Goal: Task Accomplishment & Management: Complete application form

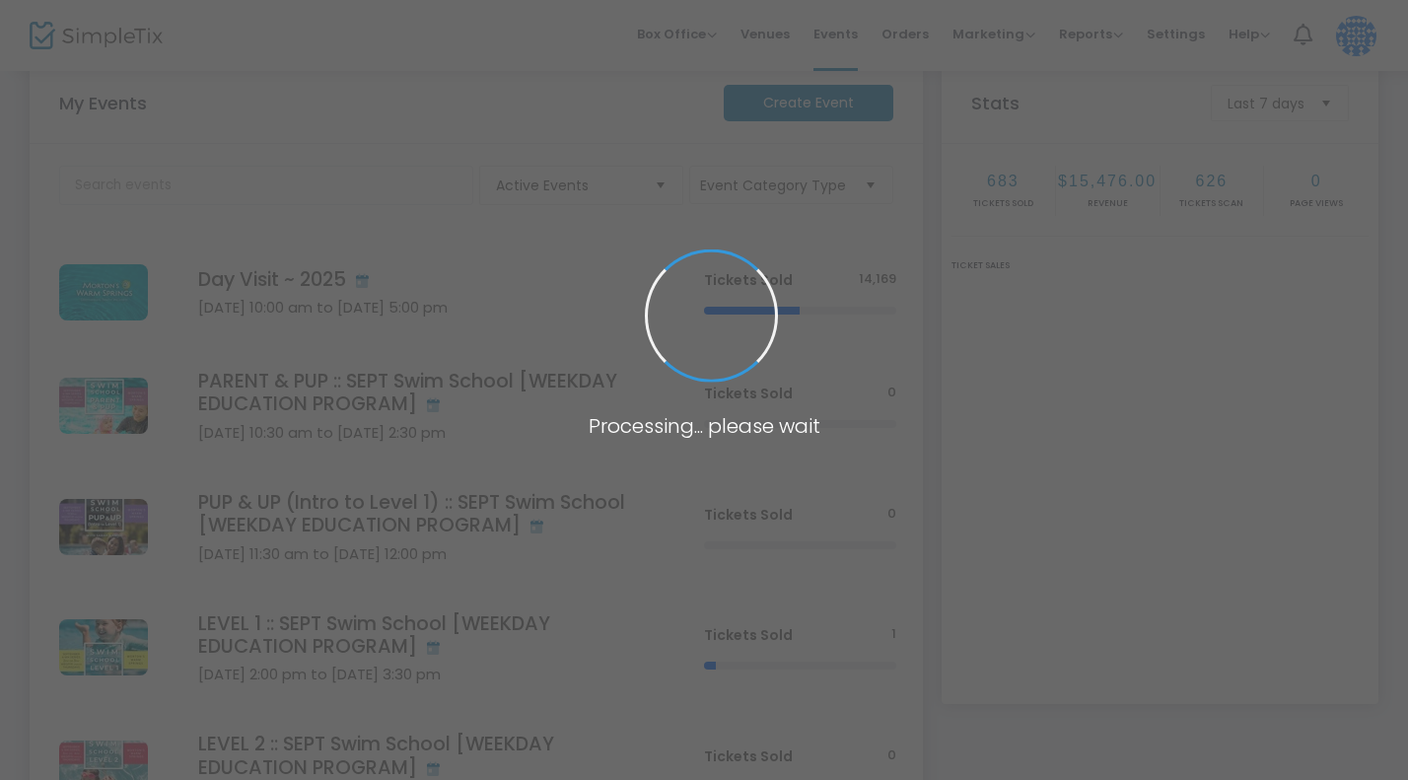
scroll to position [79, 0]
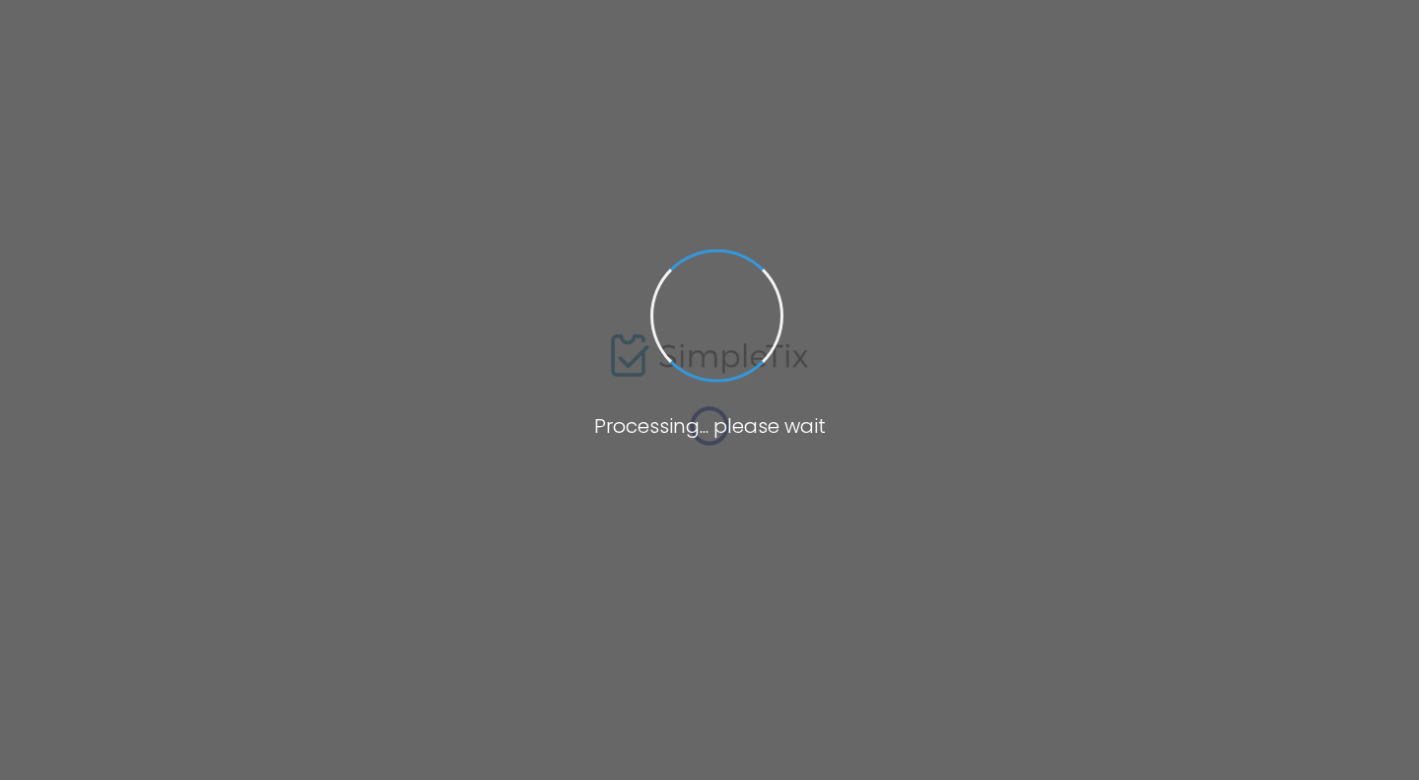
type input "AQUA AI CHI ~ [DATE]-Wk Adult Wellness Series [WEEKDAY EDUCATION PROGRAM]"
type textarea "ADULT WEEKDAY WELLNESS SERIES | [DATE] :: AQUA AI CHI :: 4-WEEK SERIES FRIDAYS …"
type input "Register Now"
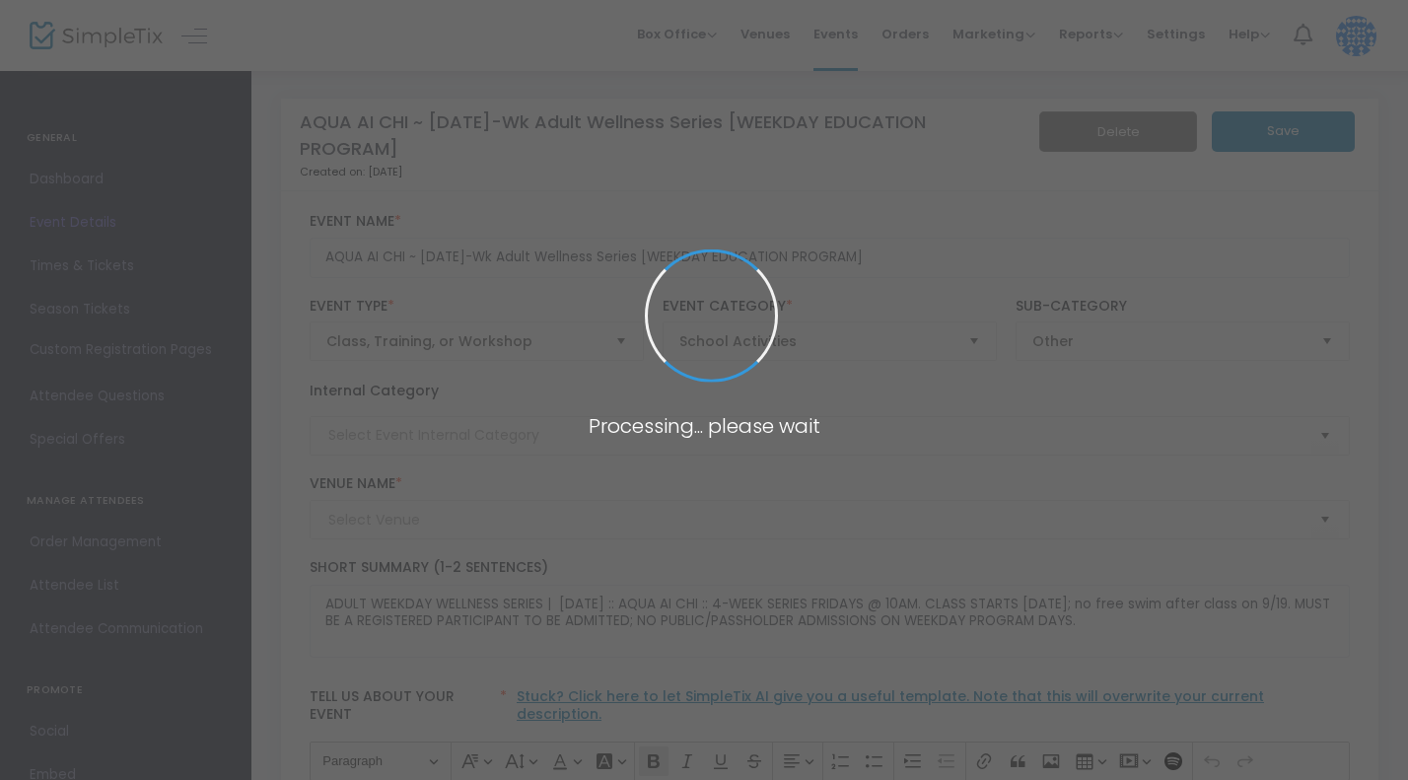
type input "[PERSON_NAME] [GEOGRAPHIC_DATA]"
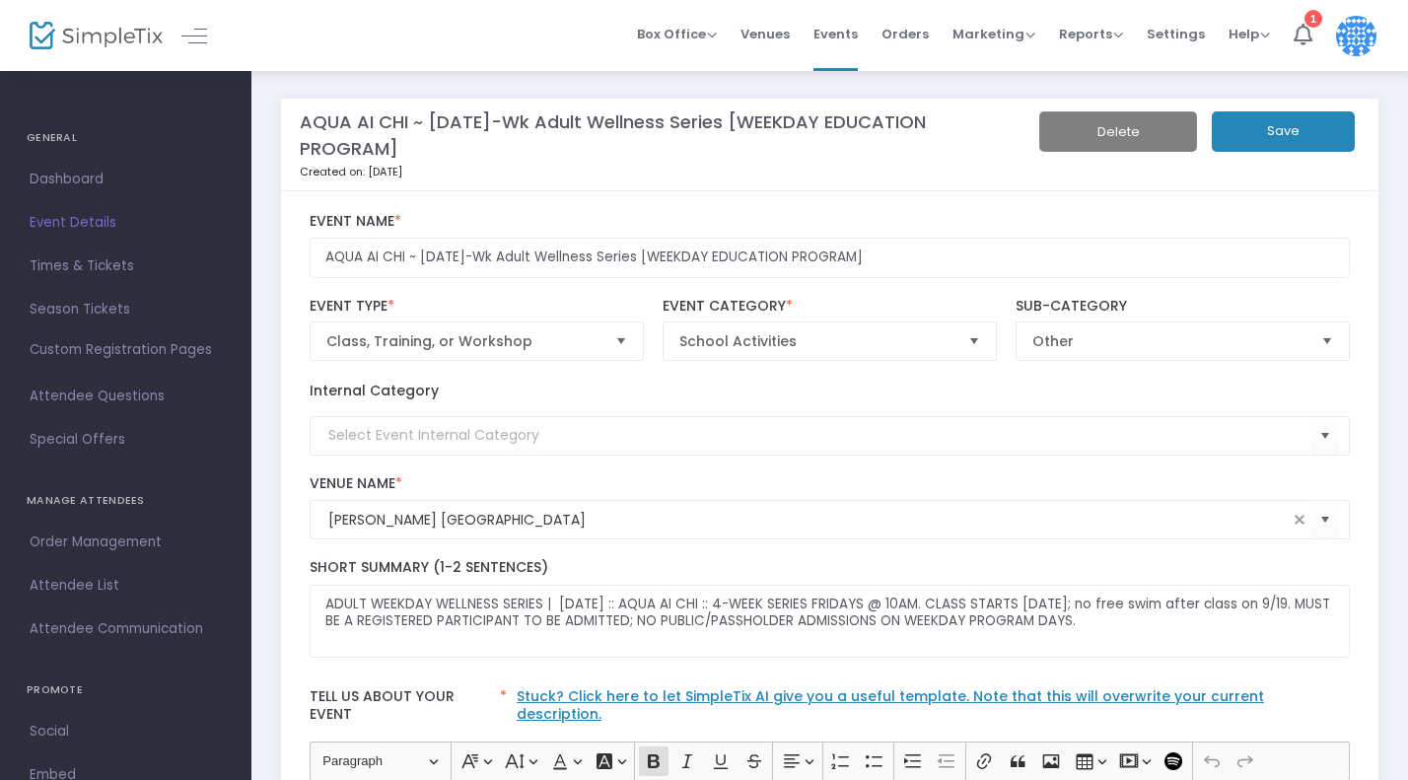
drag, startPoint x: 299, startPoint y: 115, endPoint x: 453, endPoint y: 161, distance: 161.3
click at [453, 161] on m-panel-title "AQUA AI CHI ~ [DATE]-Wk Adult Wellness Series [WEEKDAY EDUCATION PROGRAM]" at bounding box center [653, 134] width 707 height 53
copy m-panel-title "AQUA AI CHI ~ [DATE]-Wk Adult Wellness Series [WEEKDAY EDUCATION PROGRAM]"
click at [856, 31] on span "Events" at bounding box center [835, 34] width 44 height 50
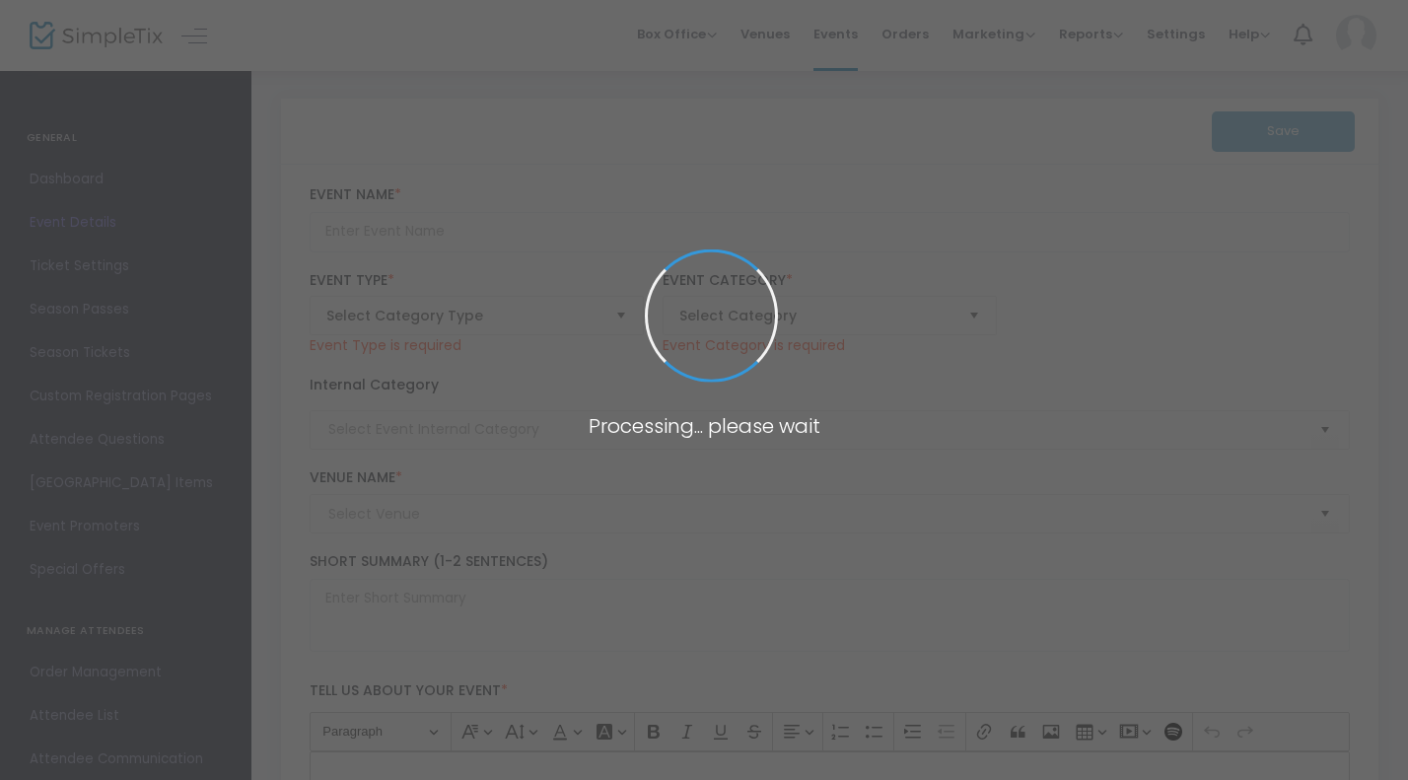
type input "AQUA FIT ~ SEPT 4-Wk Adult Wellness Series [WEEKDAY EDUCATION PROGRAM]"
type textarea "ADULT WEEKDAY WELLNESS SERIES | SEPT 2025 :: AQUA FIT :: 4-WEEK SERIES FRIDAYS …"
type input "Register Now"
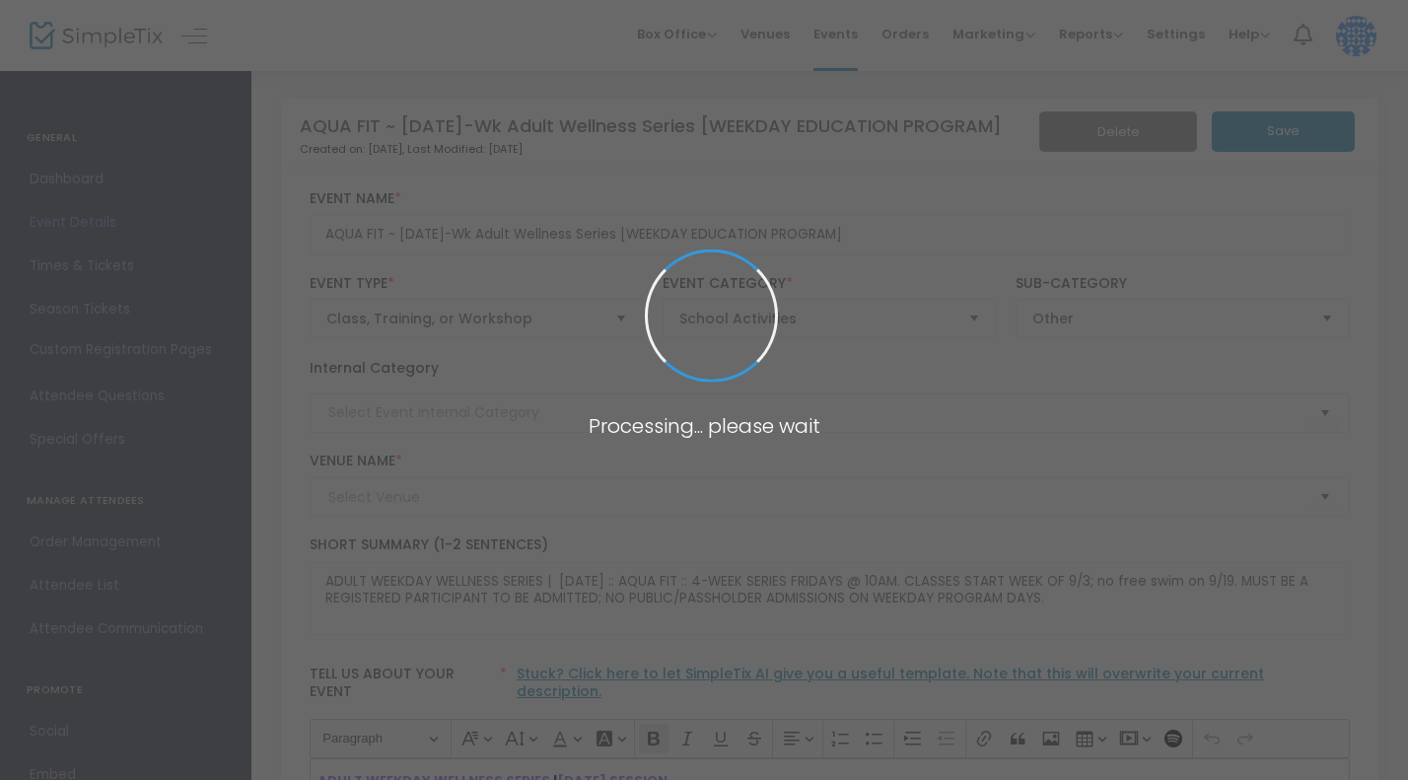
type input "[PERSON_NAME] [GEOGRAPHIC_DATA]"
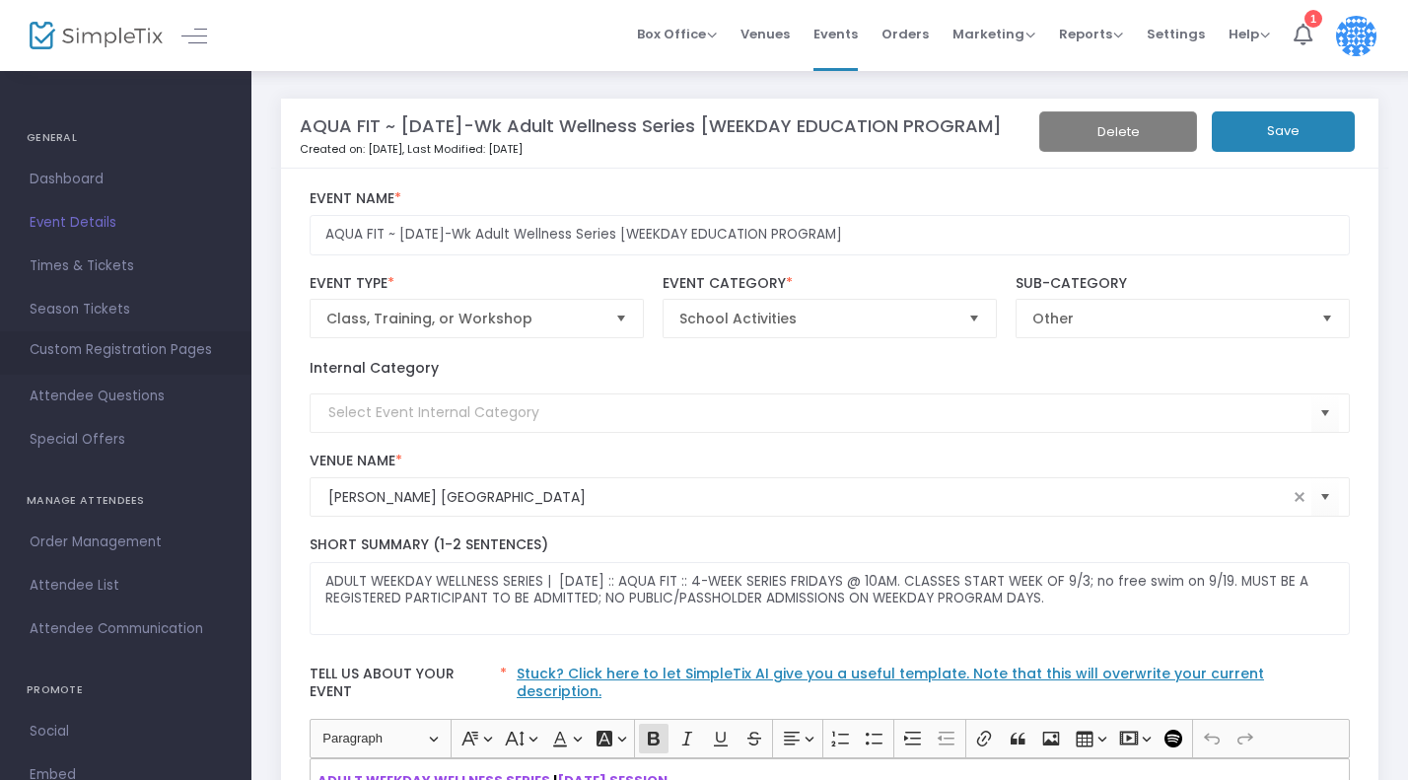
click at [99, 357] on span "Custom Registration Pages" at bounding box center [121, 350] width 182 height 20
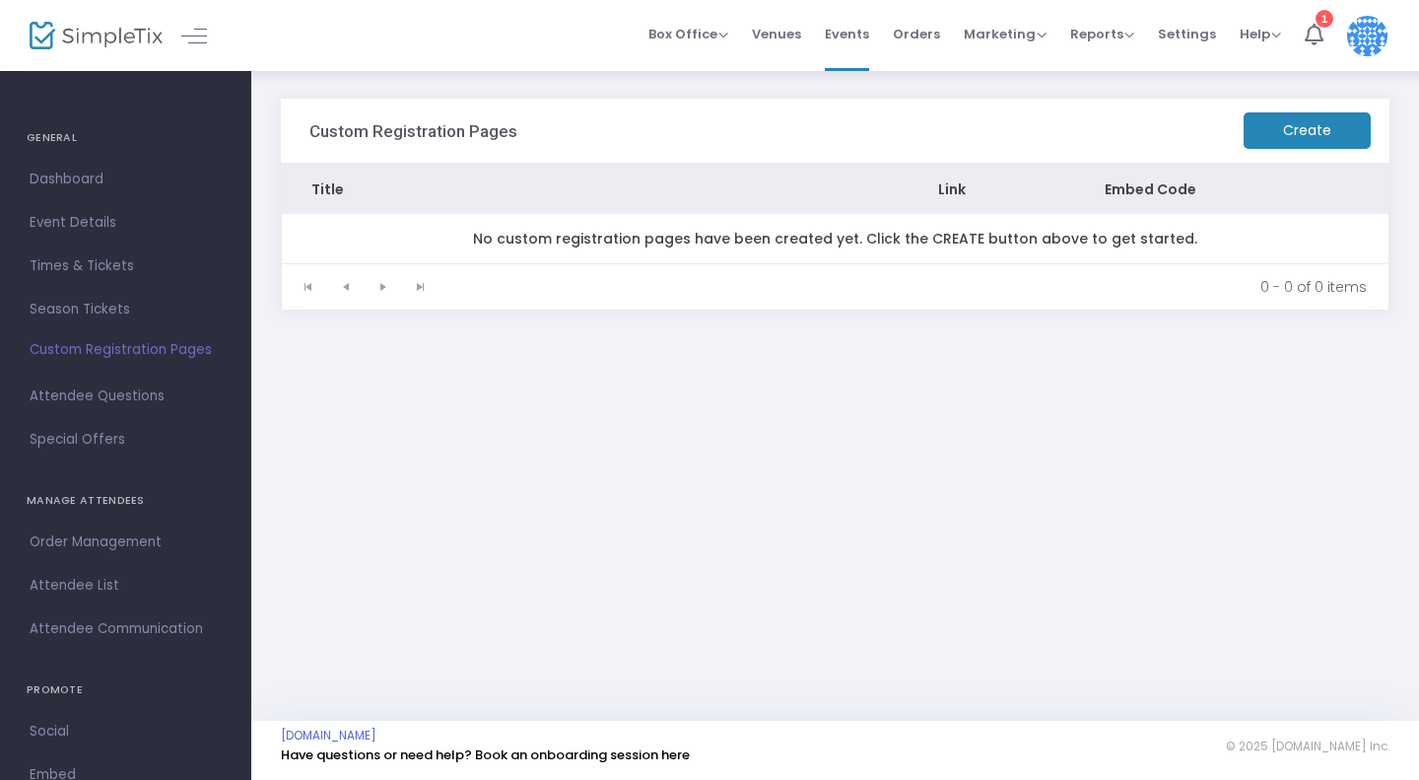
click at [1329, 120] on m-button "Create" at bounding box center [1307, 130] width 127 height 36
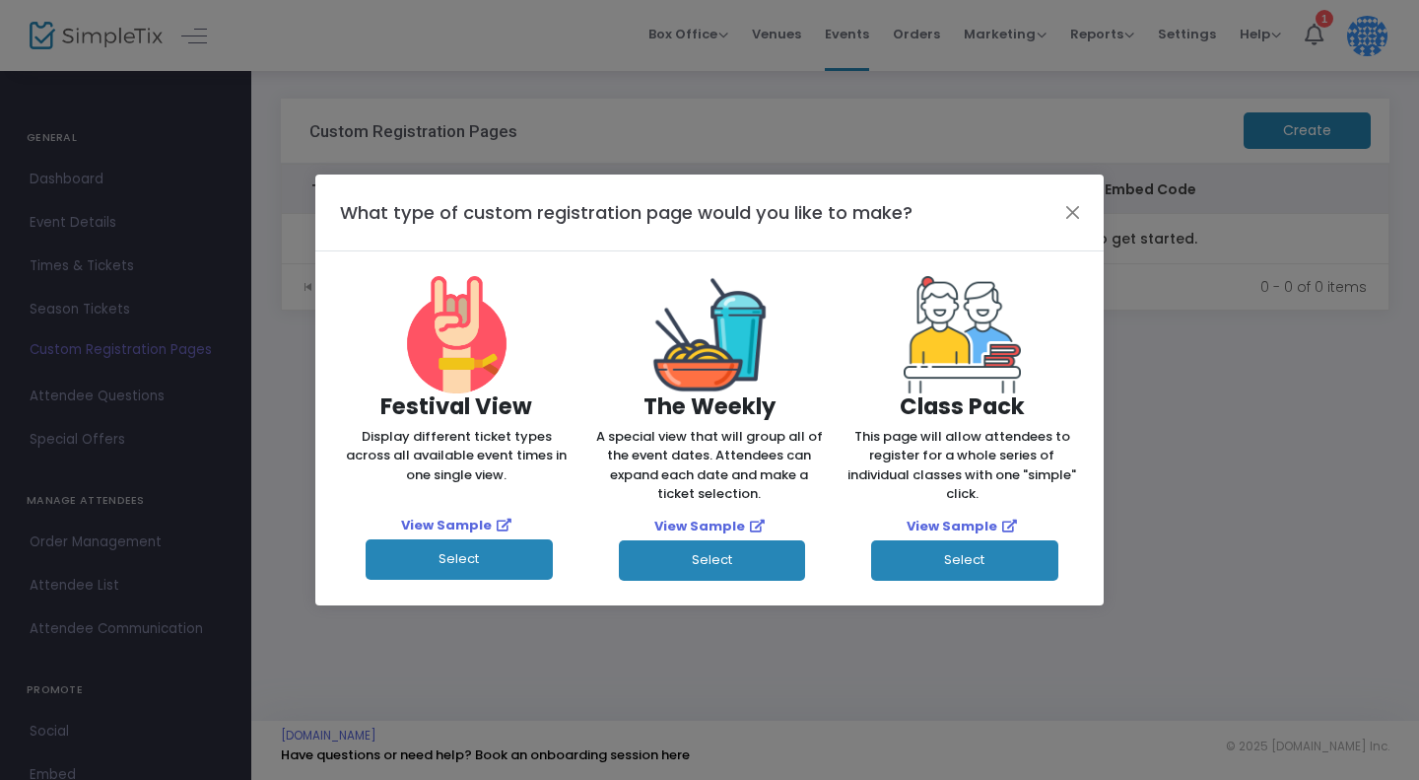
click at [940, 551] on button "Select" at bounding box center [964, 560] width 187 height 40
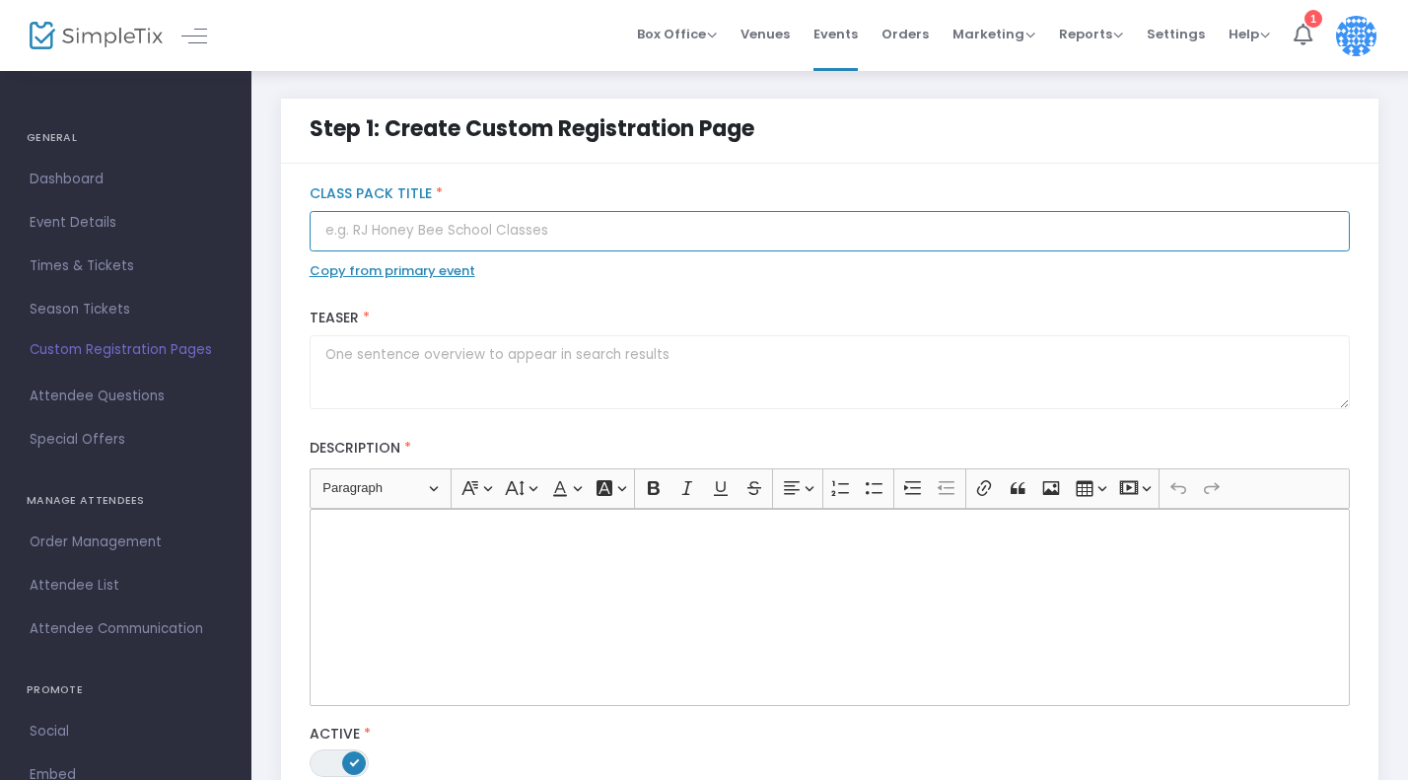
click at [399, 230] on input "text" at bounding box center [830, 231] width 1041 height 40
paste input "AQUA AI CHI ~ SEPT 4-Wk Adult Wellness Series [WEEKDAY EDUCATION PROGRAM]"
drag, startPoint x: 326, startPoint y: 230, endPoint x: 404, endPoint y: 231, distance: 77.9
click at [404, 231] on input "AQUA AI CHI ~ SEPT 4-Wk Adult Wellness Series [WEEKDAY EDUCATION PROGRAM]" at bounding box center [830, 231] width 1041 height 40
click at [544, 241] on input "WATER YOGA ~ SEPT 4-Wk Adult Wellness Series [WEEKDAY EDUCATION PROGRAM]" at bounding box center [830, 231] width 1041 height 40
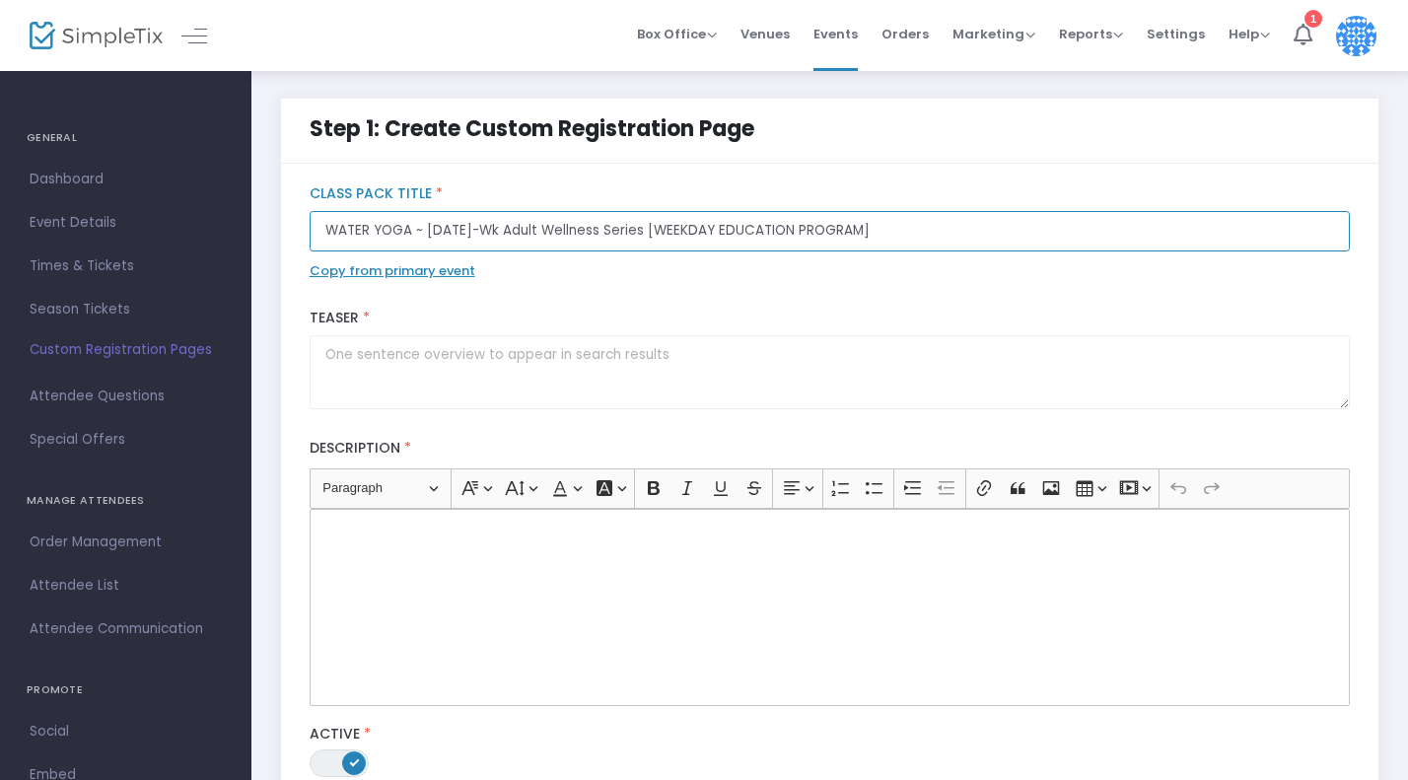
drag, startPoint x: 458, startPoint y: 230, endPoint x: 500, endPoint y: 229, distance: 41.4
click at [500, 229] on input "WATER YOGA ~ SEPT 4-Wk Adult Wellness Series [WEEKDAY EDUCATION PROGRAM]" at bounding box center [830, 231] width 1041 height 40
click at [425, 230] on input "WATER YOGA ~ SEPT Adult Wellness Series [WEEKDAY EDUCATION PROGRAM]" at bounding box center [830, 231] width 1041 height 40
paste input "4-Wk"
drag, startPoint x: 460, startPoint y: 231, endPoint x: 428, endPoint y: 232, distance: 32.5
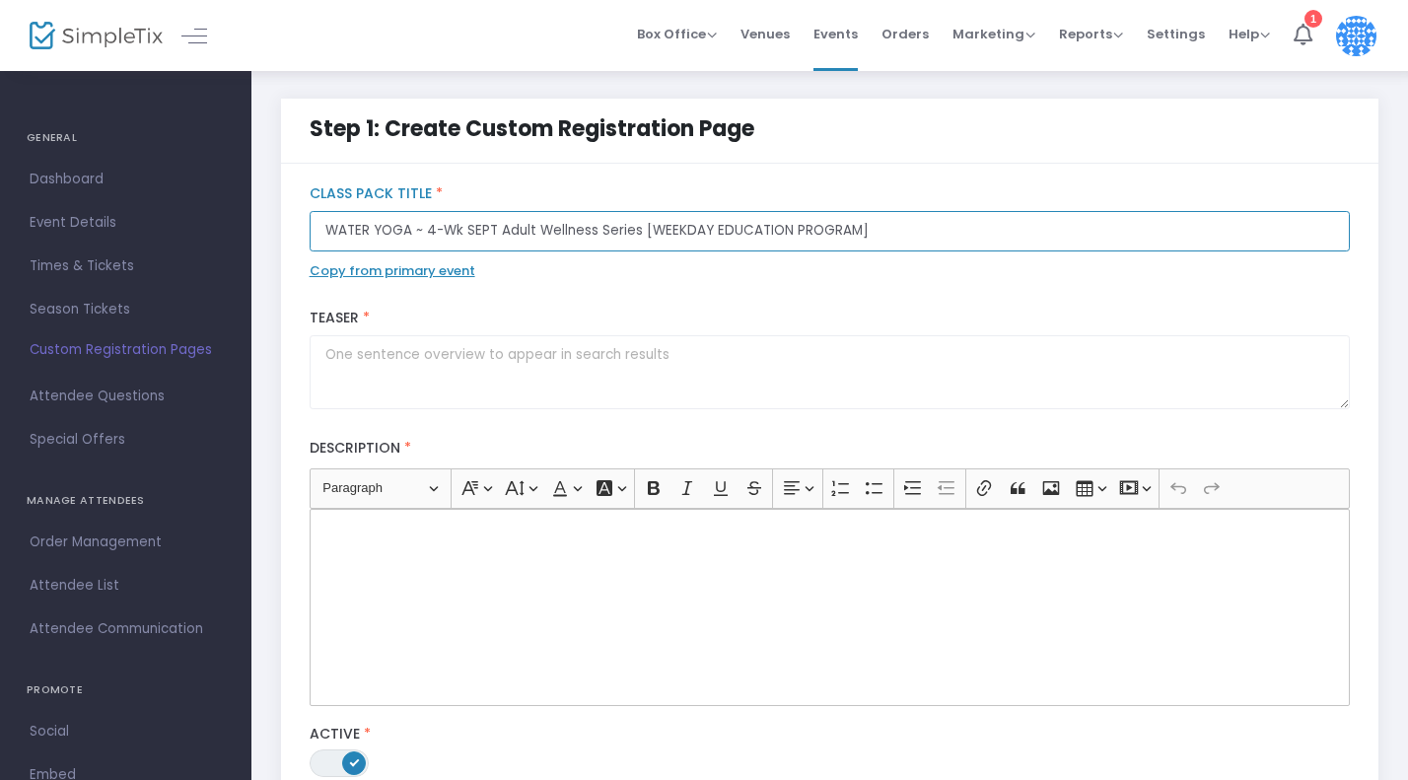
click at [428, 232] on input "WATER YOGA ~ 4-Wk SEPT Adult Wellness Series [WEEKDAY EDUCATION PROGRAM]" at bounding box center [830, 231] width 1041 height 40
click at [560, 229] on input "WATER YOGA ~ SEPT Adult Wellness Series [WEEKDAY EDUCATION PROGRAM]" at bounding box center [830, 231] width 1041 height 40
type input "WATER YOGA ~ SEPT Adult Wellness 4-Wk Series [WEEKDAY EDUCATION PROGRAM]"
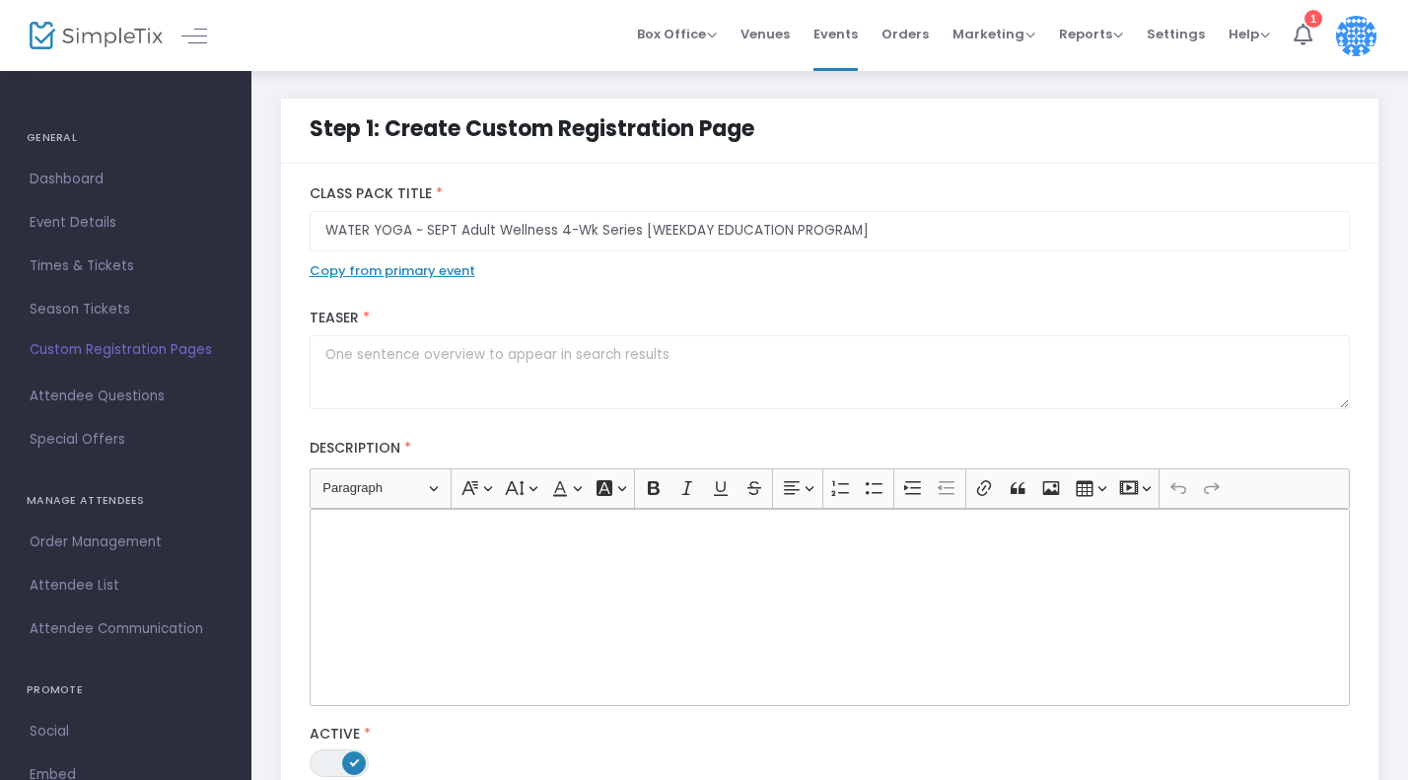
click at [667, 271] on div "WATER YOGA ~ SEPT Adult Wellness 4-Wk Series [WEEKDAY EDUCATION PROGRAM] Class …" at bounding box center [830, 737] width 1041 height 1178
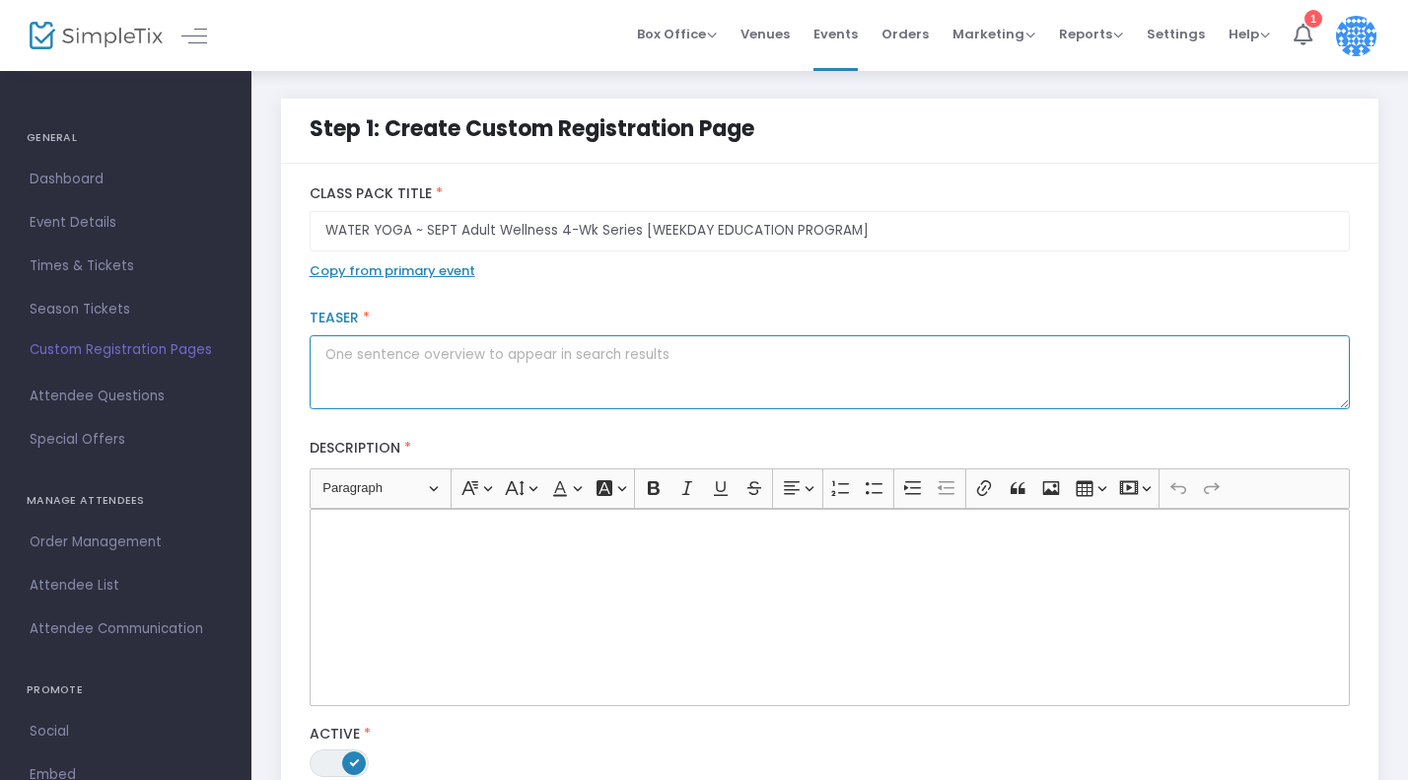
click at [379, 372] on textarea at bounding box center [830, 372] width 1041 height 74
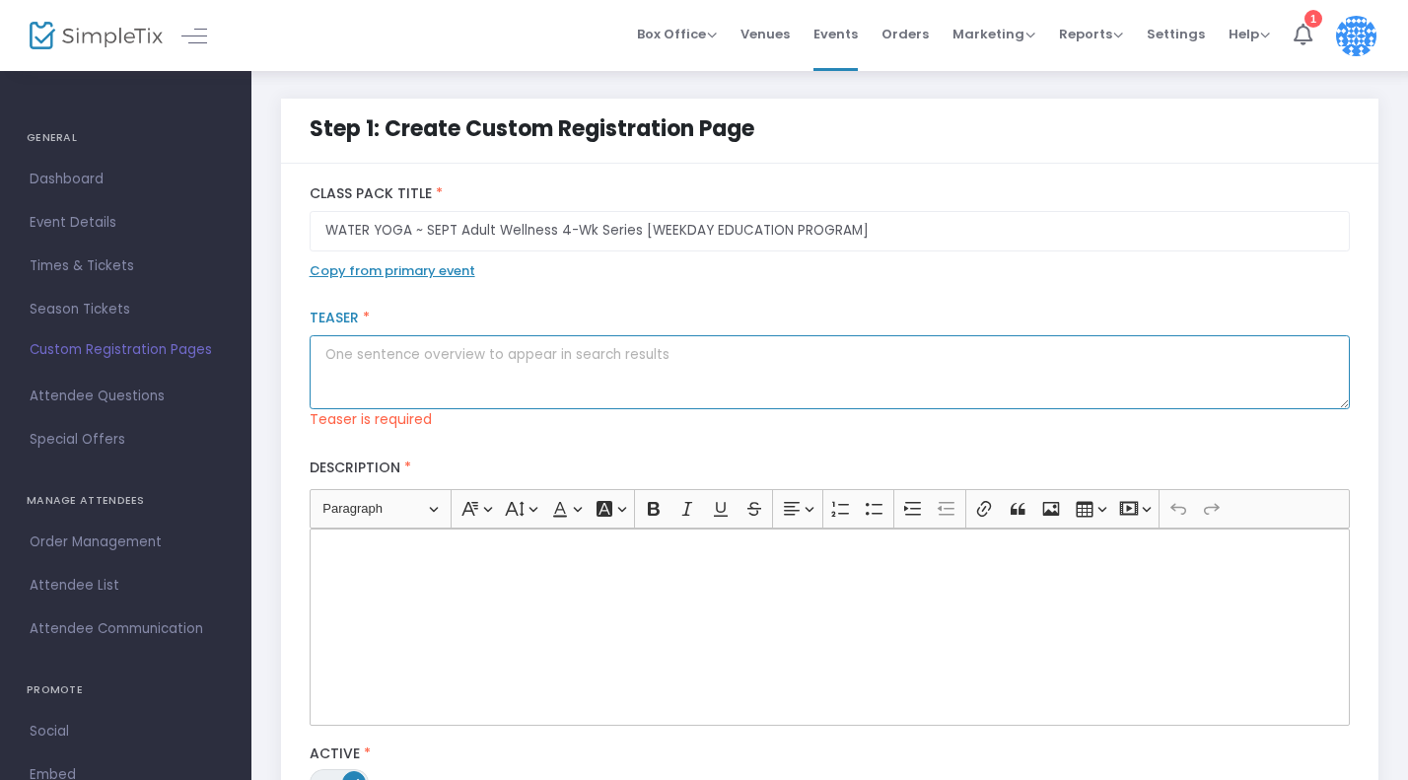
click at [367, 395] on textarea at bounding box center [830, 372] width 1041 height 74
paste textarea "WATER YOGA with Heidi FRIDAY 4-WEEK SERIES FRIDAY AFTERNOONS @ 4-5PM MAY 9, 16,…"
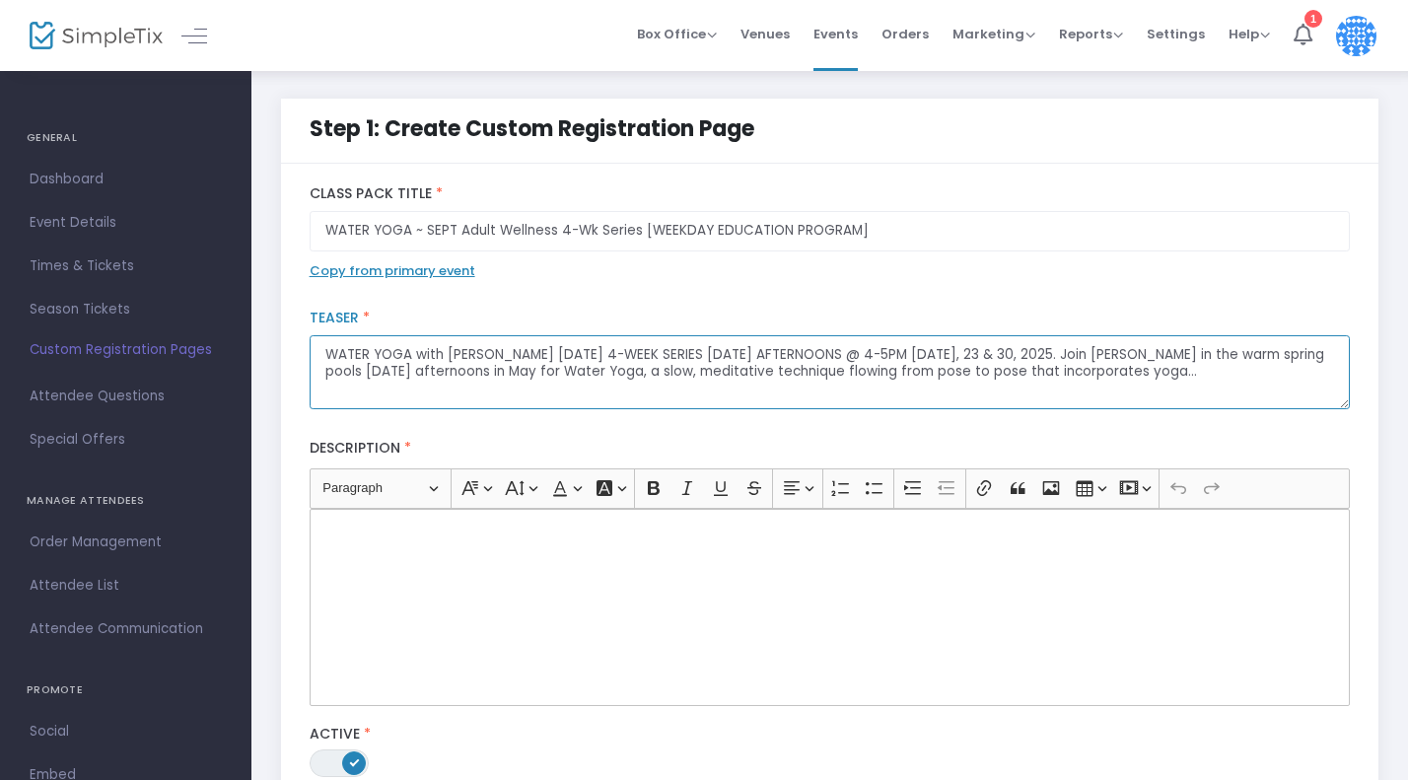
type textarea "WATER YOGA with Heidi FRIDAY 4-WEEK SERIES FRIDAY AFTERNOONS @ 4-5PM MAY 9, 16,…"
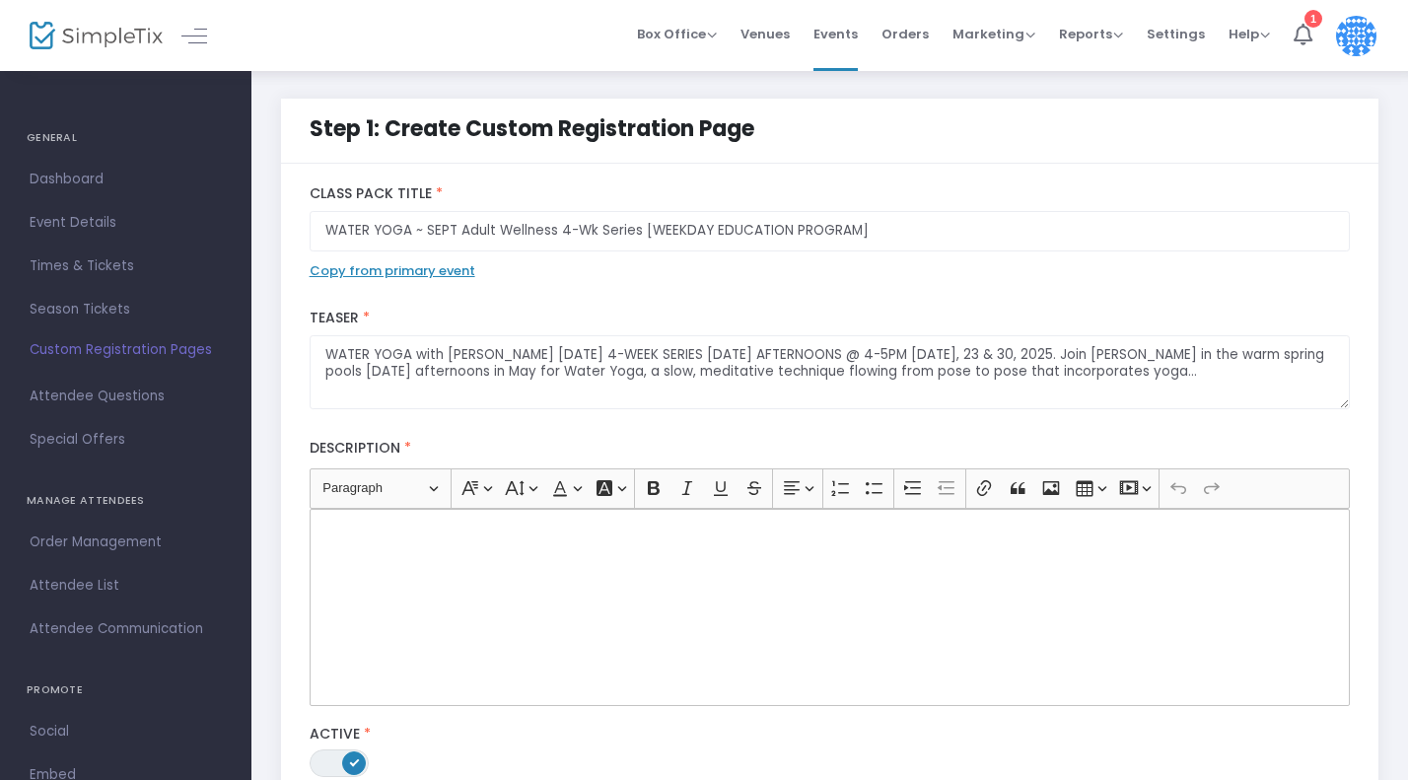
click at [388, 564] on div "Rich Text Editor, main" at bounding box center [830, 607] width 1041 height 197
click at [444, 555] on div "Rich Text Editor, main" at bounding box center [830, 607] width 1041 height 197
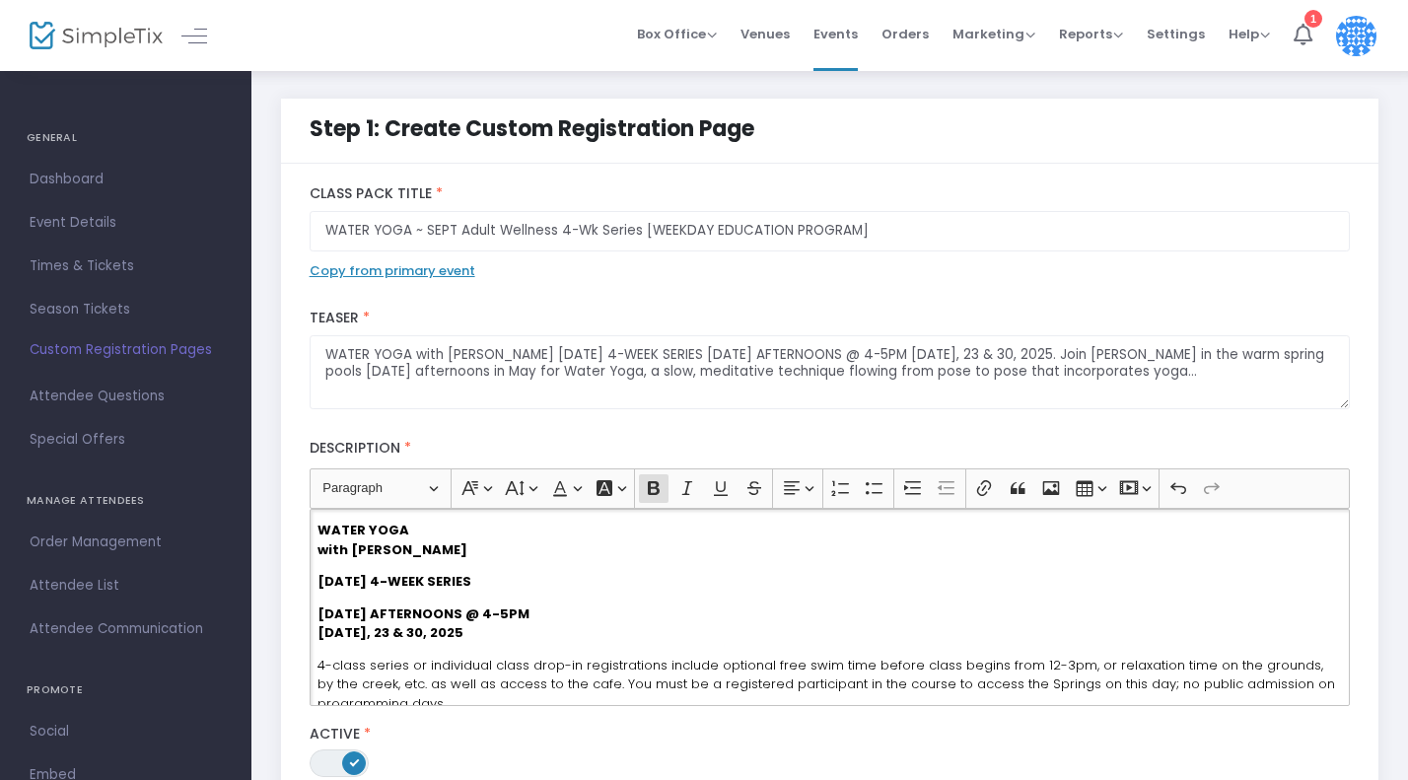
click at [359, 551] on strong "with Heidi" at bounding box center [392, 549] width 150 height 19
